Goal: Task Accomplishment & Management: Use online tool/utility

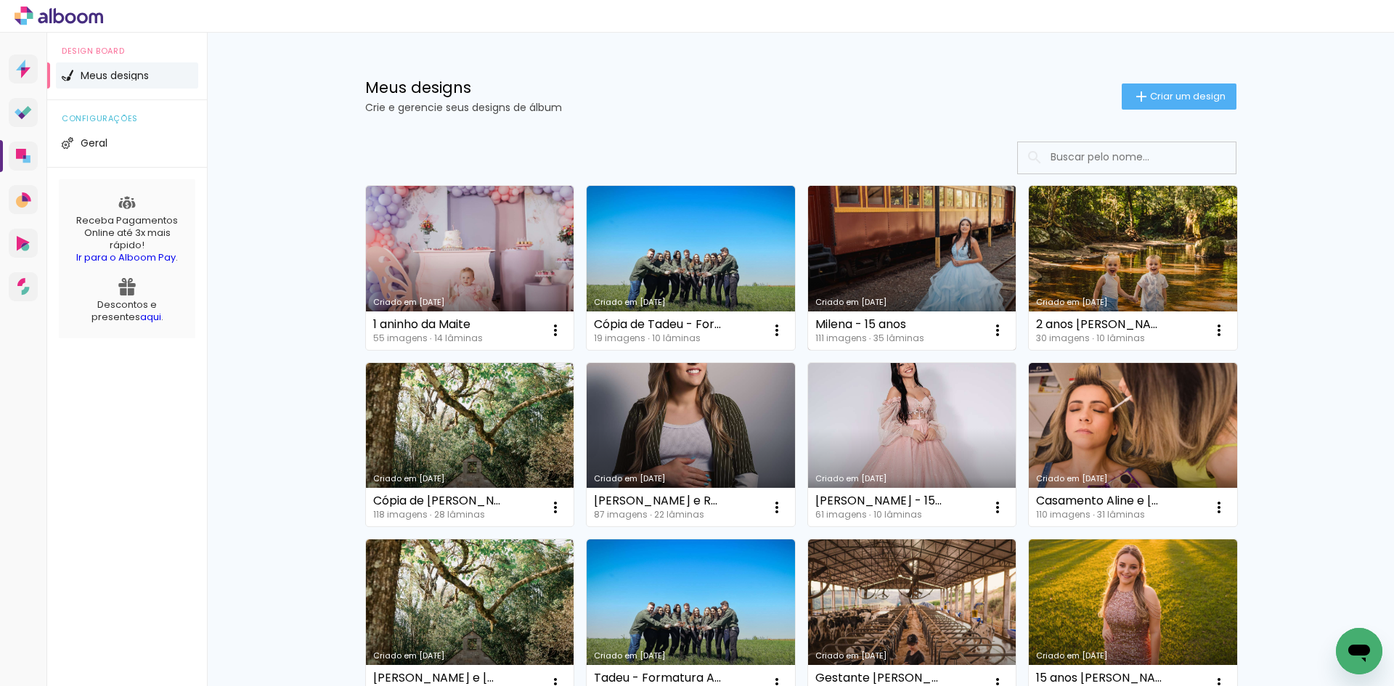
scroll to position [73, 0]
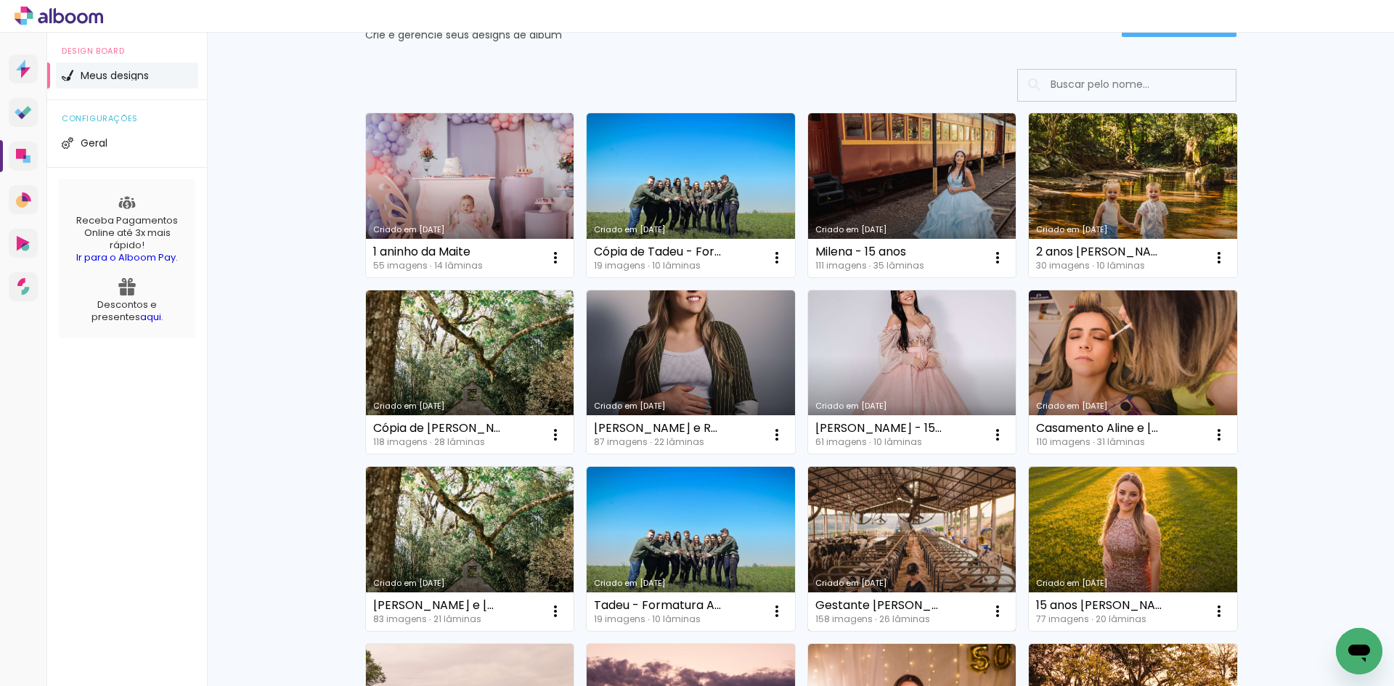
click at [943, 503] on link "Criado em [DATE]" at bounding box center [912, 549] width 208 height 164
